Goal: Transaction & Acquisition: Subscribe to service/newsletter

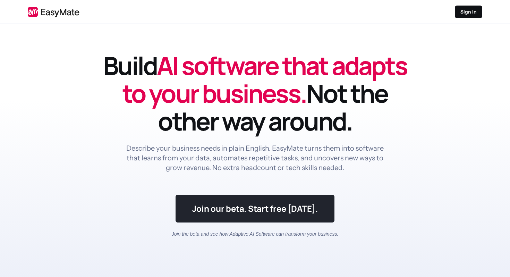
click at [200, 218] on link at bounding box center [255, 209] width 159 height 28
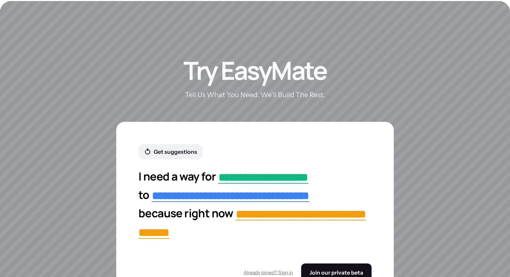
scroll to position [1217, 0]
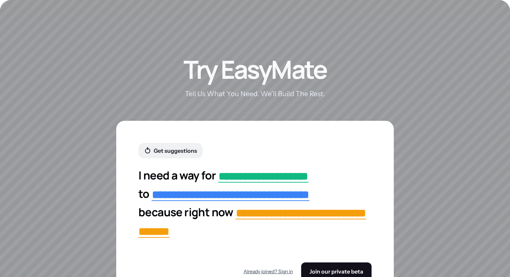
drag, startPoint x: 309, startPoint y: 261, endPoint x: 309, endPoint y: 268, distance: 6.6
click at [309, 268] on button "Join our private beta" at bounding box center [336, 271] width 70 height 18
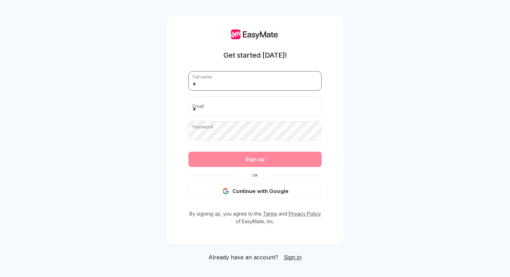
click at [249, 87] on input "text" at bounding box center [254, 80] width 133 height 19
type input "*"
